Goal: Task Accomplishment & Management: Manage account settings

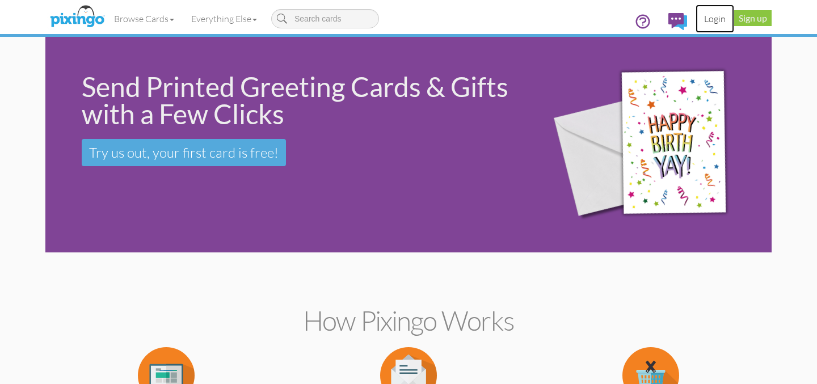
click at [708, 20] on link "Login" at bounding box center [714, 19] width 39 height 28
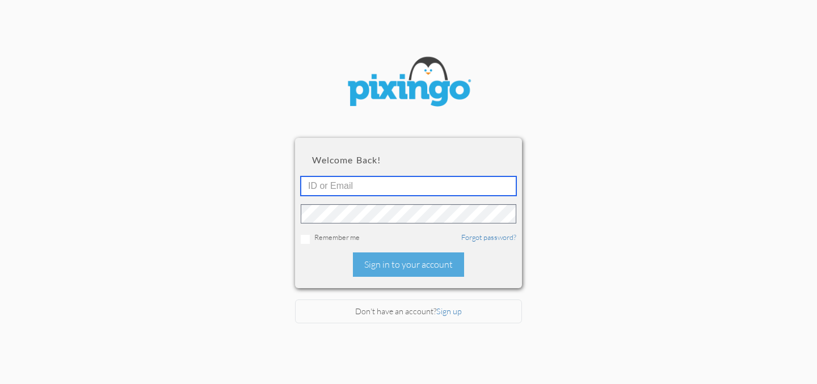
type input "[PERSON_NAME][EMAIL_ADDRESS][DOMAIN_NAME]"
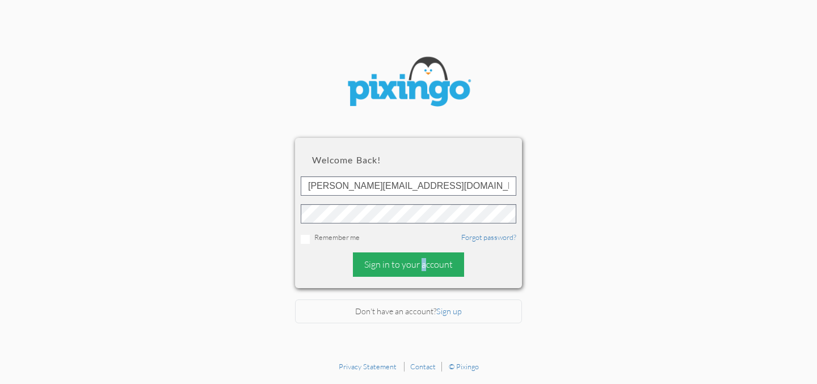
click at [391, 265] on div "Sign in to your account" at bounding box center [408, 264] width 111 height 24
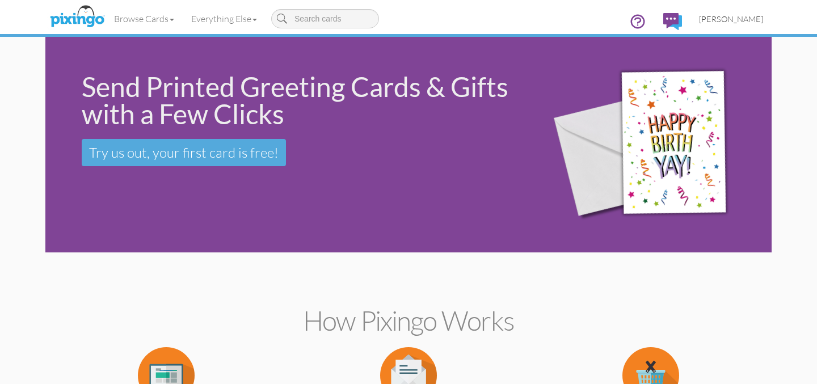
click at [744, 14] on span "[PERSON_NAME]" at bounding box center [731, 19] width 64 height 10
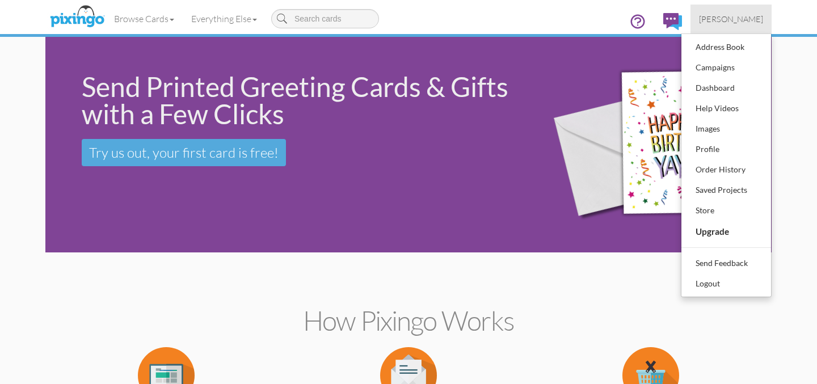
click at [576, 14] on div "Browse Cards Business Accounting Automotive Chiropractor Customer Dental Financ…" at bounding box center [408, 22] width 709 height 45
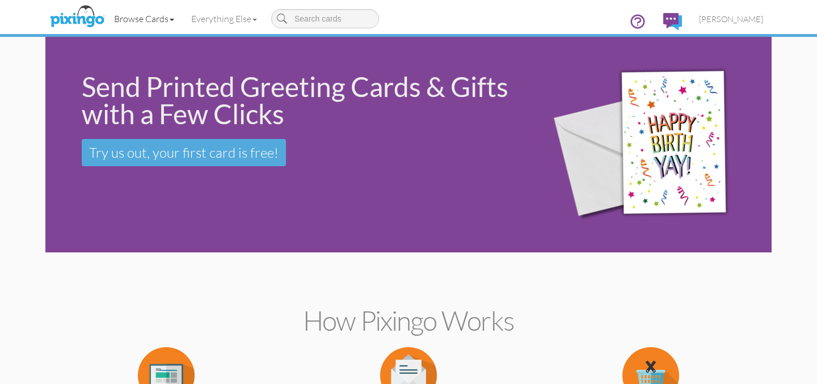
click at [169, 20] on link "Browse Cards" at bounding box center [144, 19] width 77 height 28
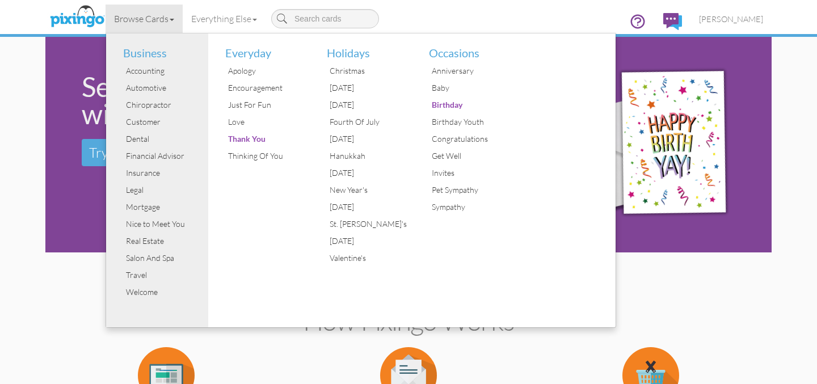
click at [421, 16] on div "Browse Cards Business Accounting Automotive Chiropractor Customer Dental Financ…" at bounding box center [408, 22] width 709 height 45
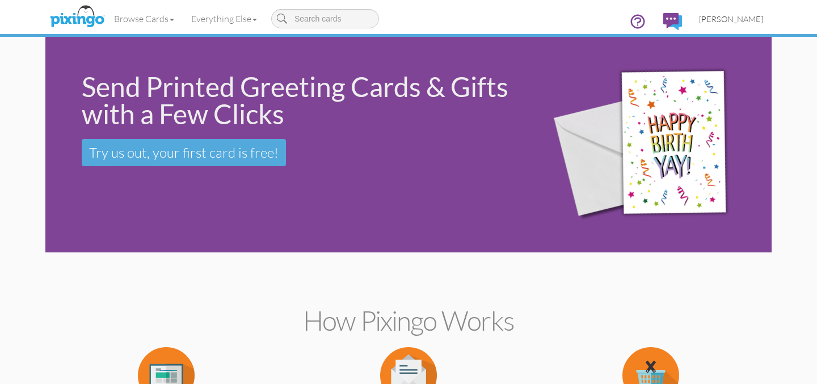
click at [743, 18] on span "[PERSON_NAME]" at bounding box center [731, 19] width 64 height 10
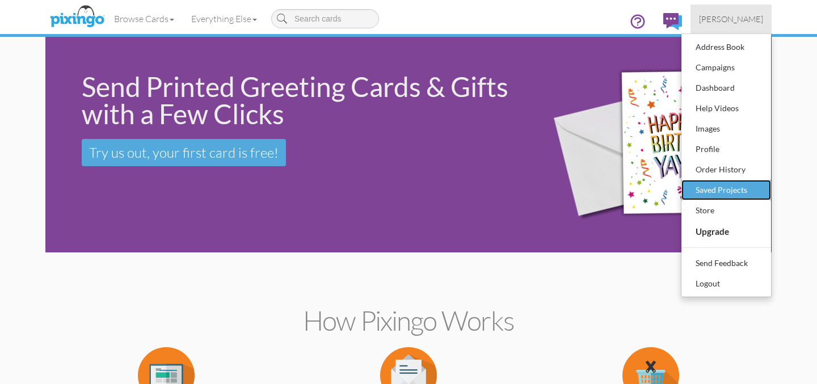
click at [735, 188] on div "Saved Projects" at bounding box center [726, 190] width 67 height 17
